Goal: Information Seeking & Learning: Learn about a topic

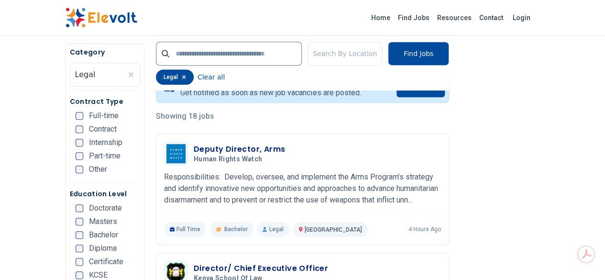
scroll to position [253, 0]
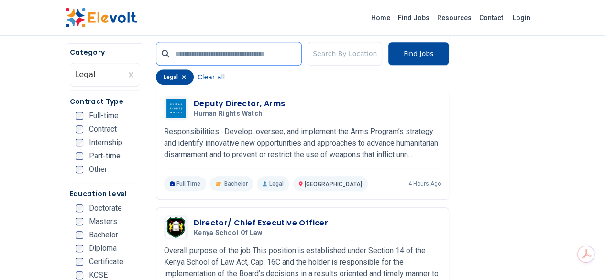
click at [162, 53] on input "text" at bounding box center [229, 54] width 146 height 24
type input "*****"
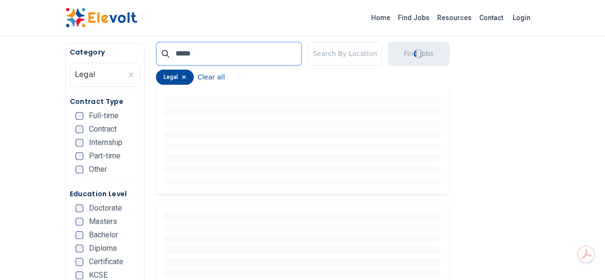
scroll to position [249, 0]
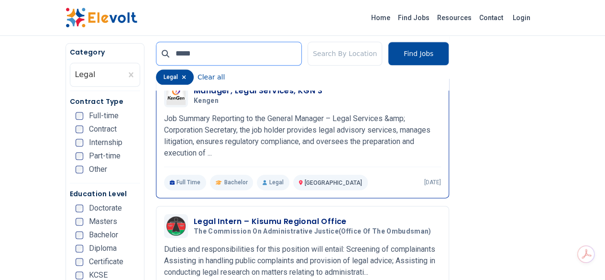
scroll to position [488, 0]
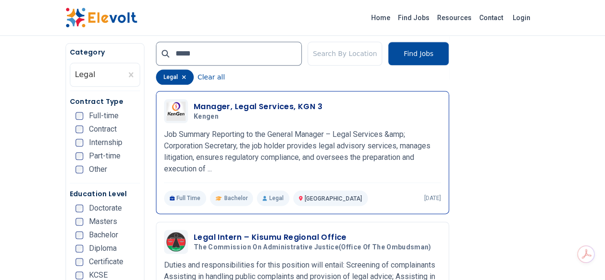
click at [216, 101] on h3 "Manager, Legal Services, KGN 3" at bounding box center [258, 106] width 129 height 11
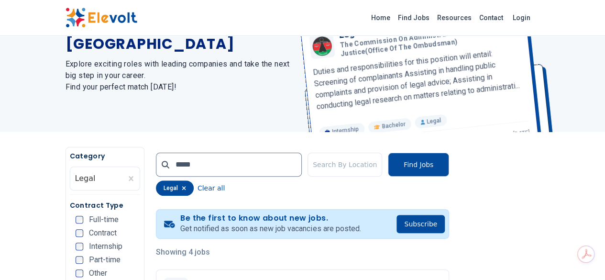
scroll to position [0, 0]
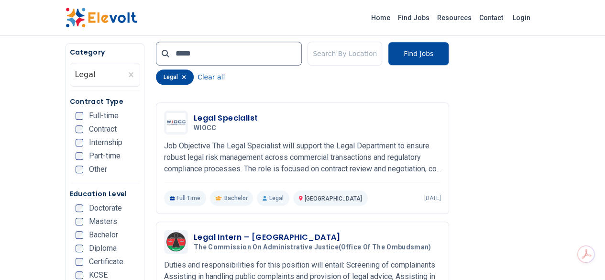
scroll to position [2, 0]
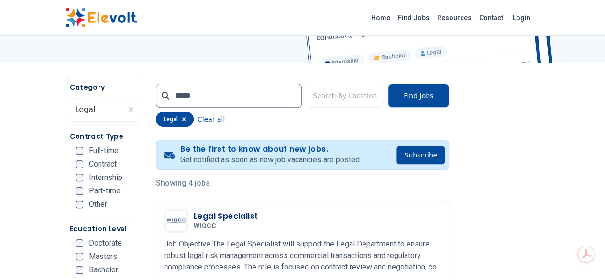
scroll to position [149, 0]
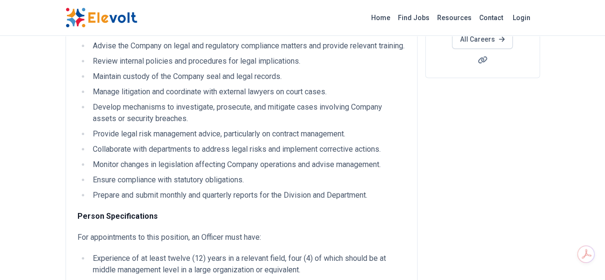
scroll to position [220, 0]
